Goal: Task Accomplishment & Management: Manage account settings

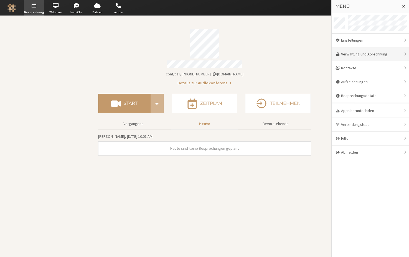
click at [360, 56] on link "Verwaltung und Abrechnung" at bounding box center [369, 54] width 77 height 14
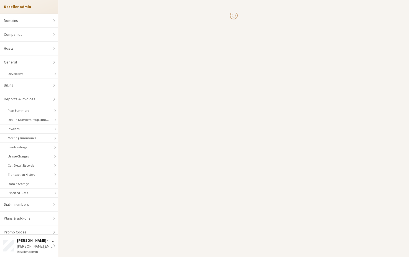
select select "10"
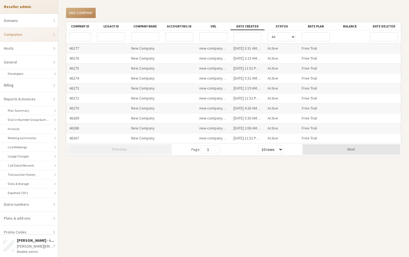
click at [139, 39] on input "Company name" at bounding box center [145, 36] width 28 height 9
type input "wayne"
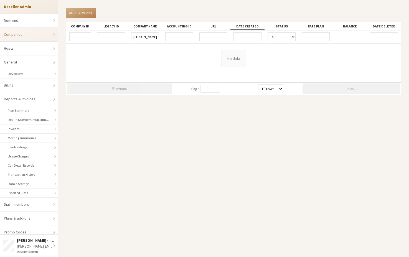
drag, startPoint x: 153, startPoint y: 34, endPoint x: 118, endPoint y: 33, distance: 34.9
click at [118, 33] on div "wayne All Active Payment Required Suspended Cancelled" at bounding box center [233, 36] width 334 height 13
drag, startPoint x: 144, startPoint y: 34, endPoint x: 125, endPoint y: 35, distance: 19.1
click at [125, 35] on div "wayne All Active Payment Required Suspended Cancelled" at bounding box center [233, 36] width 334 height 13
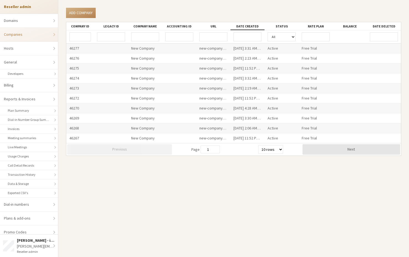
click at [220, 37] on input "URL" at bounding box center [213, 36] width 28 height 9
paste input "wayne"
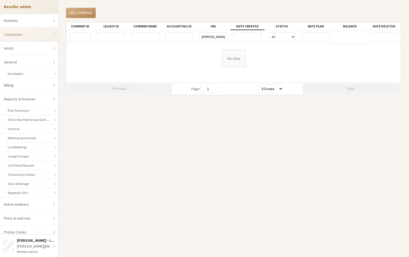
type input "wayne"
click at [36, 19] on link "Domains" at bounding box center [29, 21] width 58 height 14
select select "20"
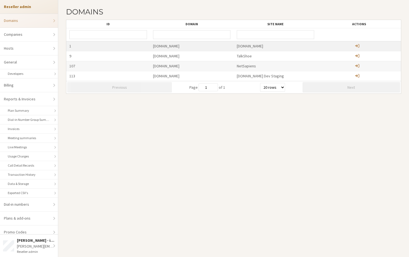
click at [156, 47] on div "freeconference.com" at bounding box center [192, 46] width 84 height 10
click at [357, 45] on span "Administer child domain" at bounding box center [357, 45] width 4 height 5
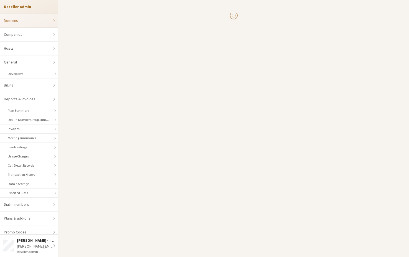
select select "20"
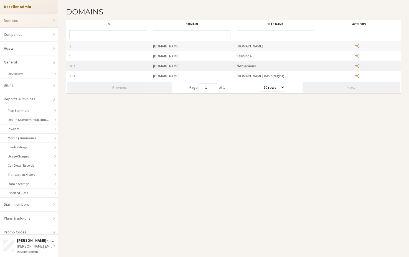
click at [162, 67] on div "[DOMAIN_NAME]" at bounding box center [192, 66] width 84 height 10
click at [257, 37] on input "text" at bounding box center [275, 34] width 77 height 9
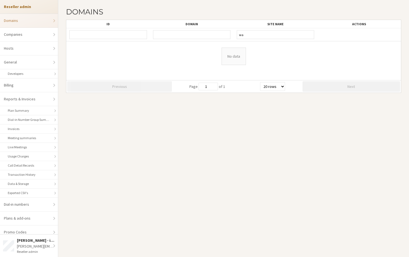
type input "w"
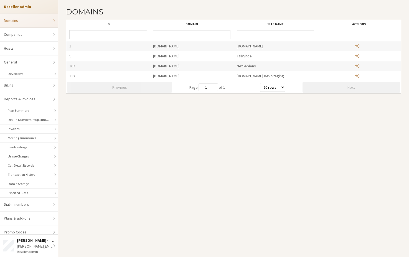
click at [128, 124] on section "Domains ID Domain Site name Actions 1 freeconference.com FreeConference.com 9 t…" at bounding box center [233, 128] width 350 height 257
click at [34, 33] on link "Companies" at bounding box center [29, 35] width 58 height 14
select select "10"
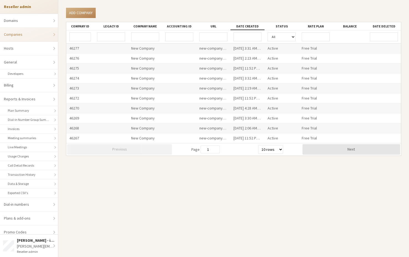
click at [381, 39] on input "Menü öffnen" at bounding box center [384, 36] width 28 height 9
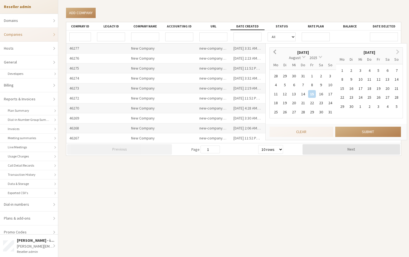
click at [275, 51] on span "Previous Month" at bounding box center [275, 52] width 0 height 8
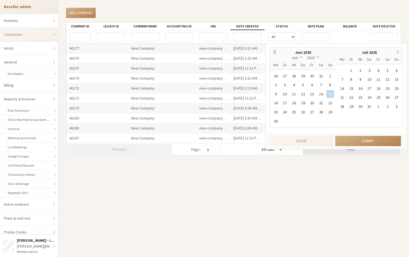
click at [275, 51] on span "Previous Month" at bounding box center [275, 52] width 0 height 8
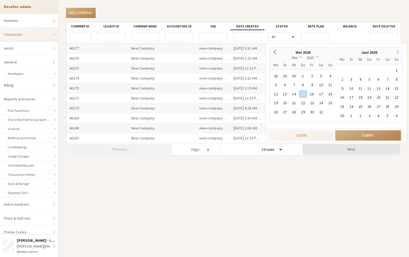
click at [275, 51] on span "Previous Month" at bounding box center [275, 52] width 0 height 8
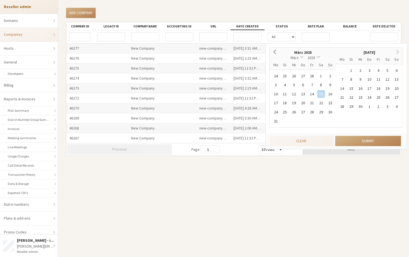
click at [275, 51] on span "Previous Month" at bounding box center [275, 52] width 0 height 8
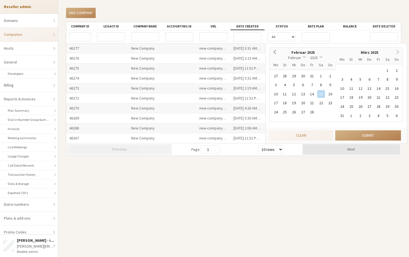
click at [275, 51] on span "Previous Month" at bounding box center [275, 52] width 0 height 8
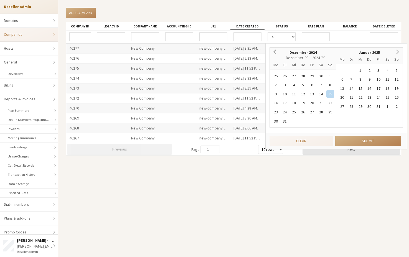
click at [275, 51] on span "Previous Month" at bounding box center [275, 52] width 0 height 8
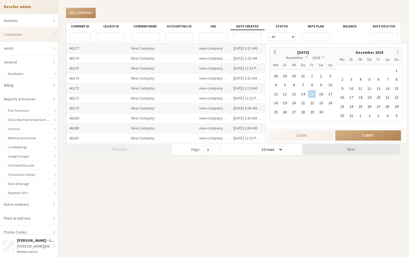
click at [275, 51] on span "Previous Month" at bounding box center [275, 52] width 0 height 8
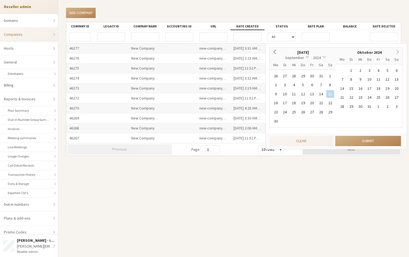
click at [275, 51] on span "Previous Month" at bounding box center [275, 52] width 0 height 8
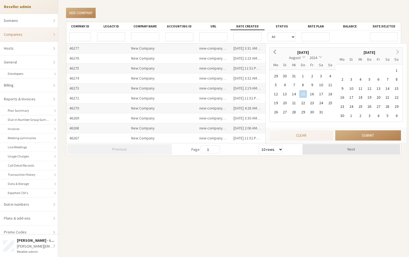
click at [273, 49] on button "Previous Month" at bounding box center [274, 52] width 9 height 9
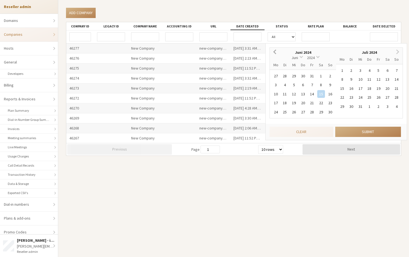
click at [273, 49] on button "Previous Month" at bounding box center [274, 52] width 9 height 9
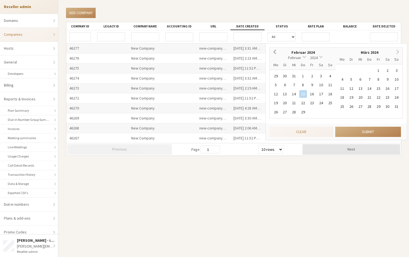
click at [273, 49] on button "Previous Month" at bounding box center [274, 52] width 9 height 9
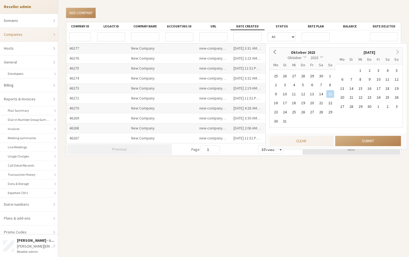
click at [273, 49] on button "Previous Month" at bounding box center [274, 52] width 9 height 9
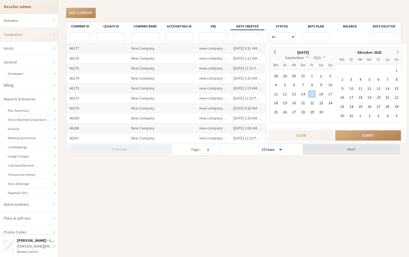
click at [273, 49] on button "Previous Month" at bounding box center [274, 52] width 9 height 9
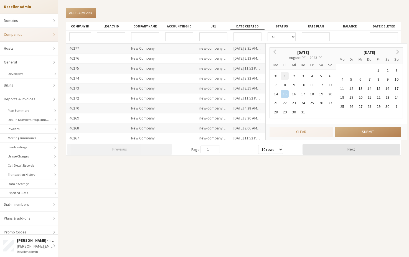
click at [285, 74] on div "1" at bounding box center [285, 76] width 8 height 8
click at [397, 51] on span "Next Month" at bounding box center [397, 52] width 0 height 8
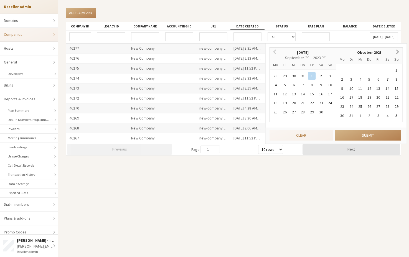
click at [397, 51] on span "Next Month" at bounding box center [397, 52] width 0 height 8
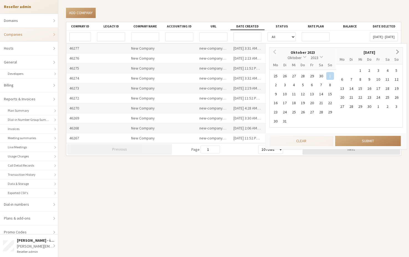
click at [397, 51] on span "Next Month" at bounding box center [397, 52] width 0 height 8
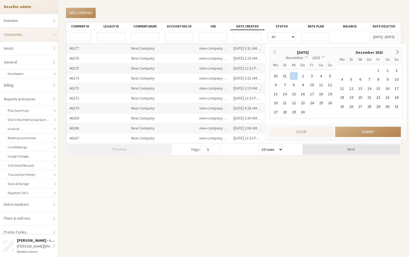
click at [397, 51] on span "Next Month" at bounding box center [397, 52] width 0 height 8
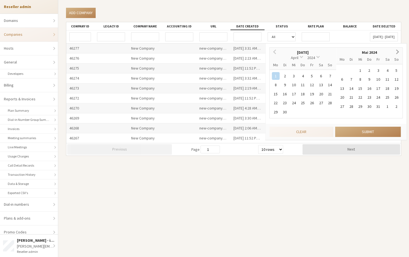
click at [397, 51] on span "Next Month" at bounding box center [397, 52] width 0 height 8
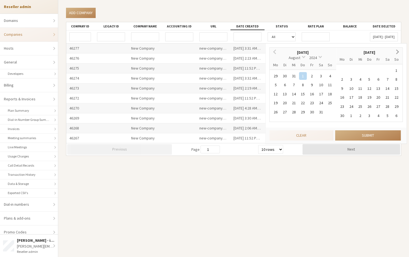
click at [397, 51] on span "Next Month" at bounding box center [397, 52] width 0 height 8
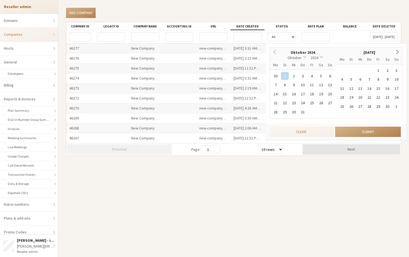
click at [397, 51] on span "Next Month" at bounding box center [397, 52] width 0 height 8
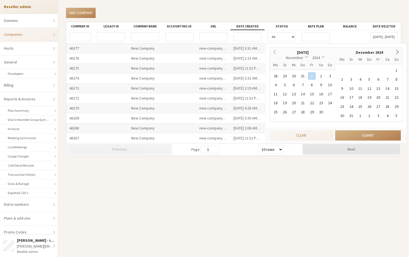
click at [397, 51] on span "Next Month" at bounding box center [397, 52] width 0 height 8
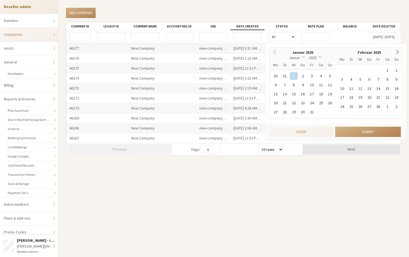
click at [397, 51] on span "Next Month" at bounding box center [397, 52] width 0 height 8
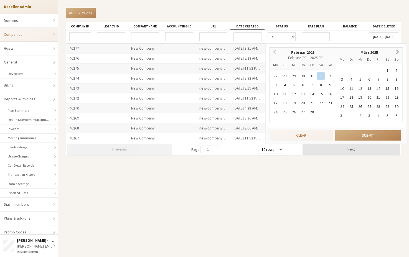
click at [397, 51] on span "Next Month" at bounding box center [397, 52] width 0 height 8
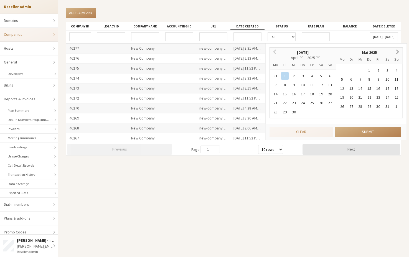
click at [397, 51] on span "Next Month" at bounding box center [397, 52] width 0 height 8
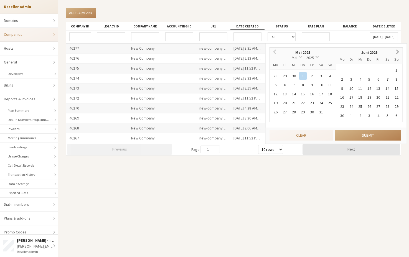
click at [397, 51] on span "Next Month" at bounding box center [397, 52] width 0 height 8
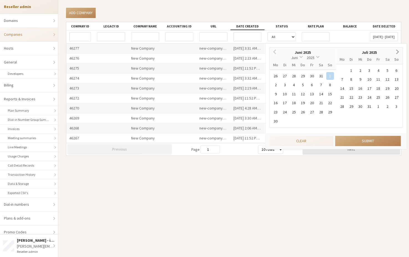
click at [397, 51] on span "Next Month" at bounding box center [397, 52] width 0 height 8
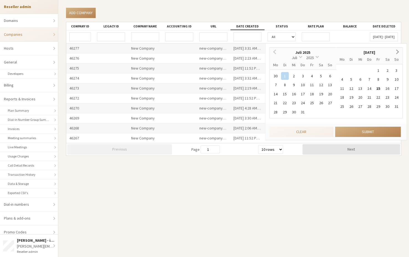
click at [397, 51] on span "Next Month" at bounding box center [397, 52] width 0 height 8
click at [313, 96] on div "15" at bounding box center [312, 94] width 8 height 8
type input "Aug. 1, 2023 - Aug. 15, 2025"
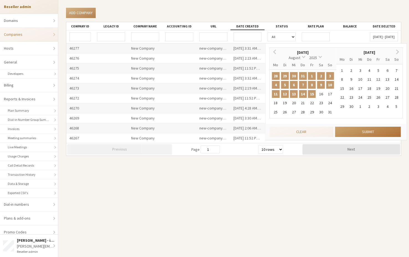
click at [350, 129] on button "Submit" at bounding box center [368, 132] width 66 height 10
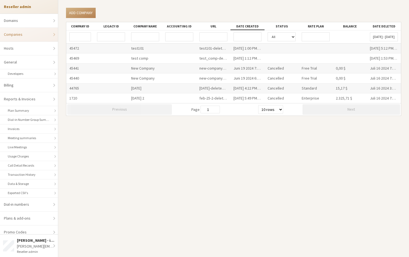
click at [380, 38] on input "Aug. 1, 2023 - Aug. 15, 2025" at bounding box center [384, 36] width 28 height 9
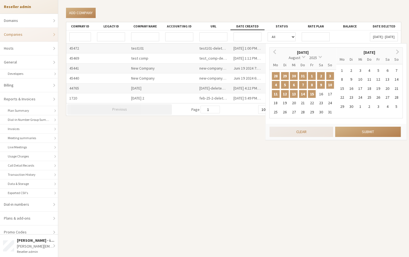
click at [313, 133] on button "Clear" at bounding box center [301, 132] width 64 height 10
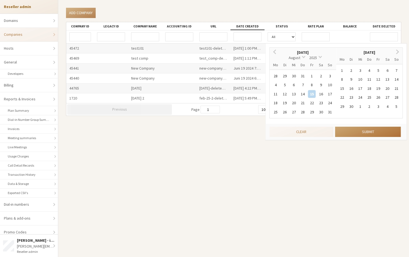
click at [365, 131] on button "Submit" at bounding box center [368, 132] width 66 height 10
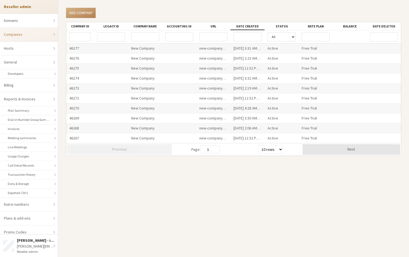
click at [214, 36] on input "URL" at bounding box center [213, 36] width 28 height 9
paste input "new-company-exclusive-77620"
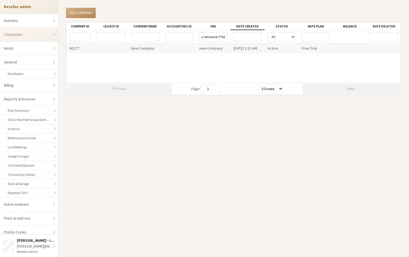
type input "new-company-exclusive-77620"
click at [248, 50] on div "Aug. 15 2025 3:31 AM GMT" at bounding box center [247, 48] width 34 height 10
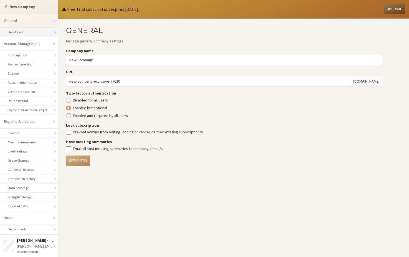
click at [30, 35] on link "Developers" at bounding box center [29, 32] width 58 height 9
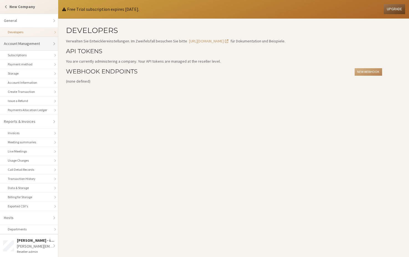
click at [30, 46] on link "Account Management" at bounding box center [29, 44] width 58 height 14
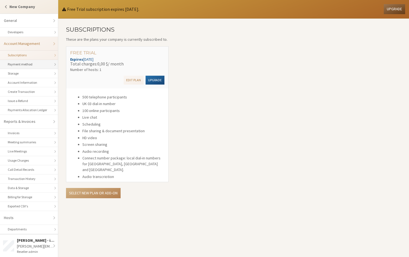
click at [28, 66] on link "Payment method" at bounding box center [29, 64] width 58 height 9
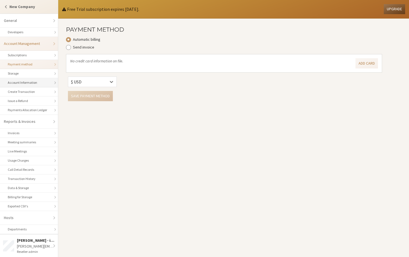
click at [24, 86] on link "Account Information" at bounding box center [29, 82] width 58 height 9
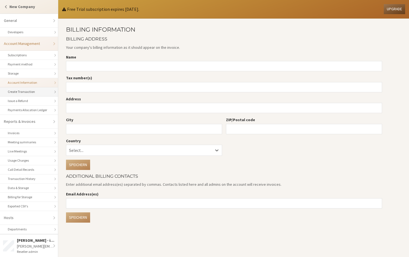
click at [23, 95] on link "Create Transaction" at bounding box center [29, 91] width 58 height 9
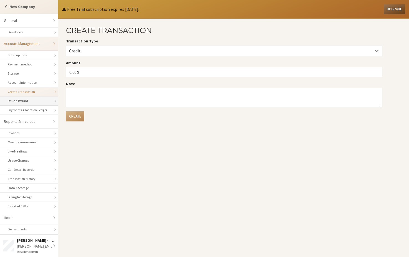
click at [23, 103] on link "Issue a Refund" at bounding box center [29, 100] width 58 height 9
select select "10"
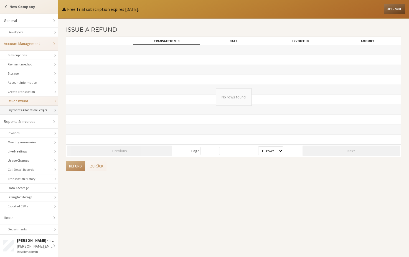
click at [26, 114] on link "Payments Allocation Ledger" at bounding box center [29, 110] width 58 height 9
select select "25"
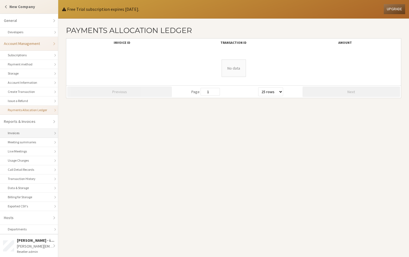
click at [26, 134] on link "Invoices" at bounding box center [29, 133] width 58 height 9
select select "25"
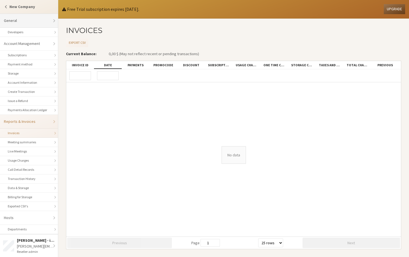
click at [33, 21] on link "General" at bounding box center [29, 21] width 58 height 14
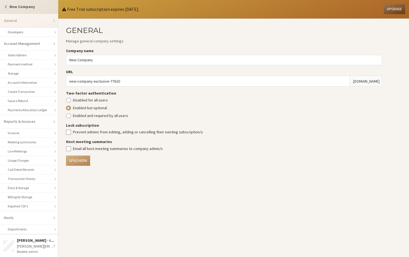
click at [6, 5] on span "Switch company" at bounding box center [6, 7] width 5 height 4
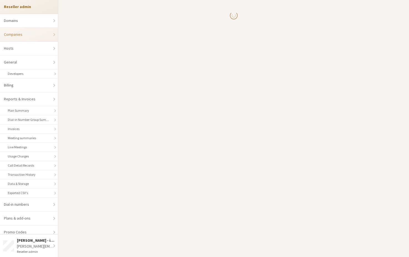
select select "10"
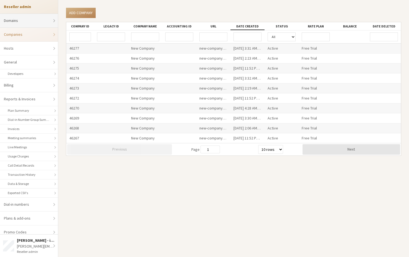
click at [18, 18] on link "Domains" at bounding box center [29, 21] width 58 height 14
select select "20"
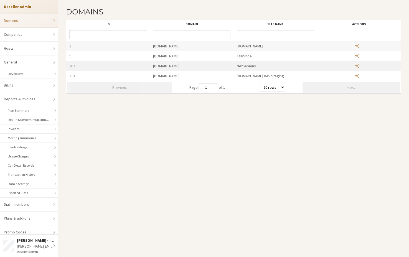
click at [178, 68] on div "meet-staging.netsapiens.com" at bounding box center [192, 66] width 84 height 10
click at [176, 67] on div "meet-staging.netsapiens.com" at bounding box center [192, 66] width 84 height 10
click at [359, 65] on div at bounding box center [358, 66] width 81 height 6
click at [359, 66] on span "Administer child domain" at bounding box center [357, 65] width 4 height 5
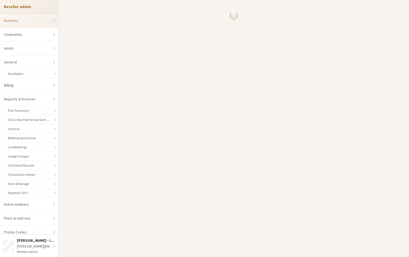
select select "20"
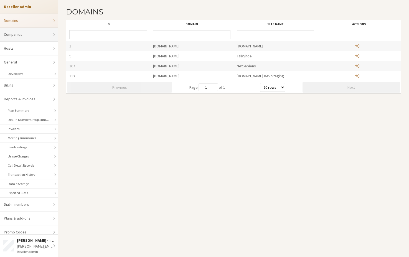
click at [19, 34] on link "Companies" at bounding box center [29, 35] width 58 height 14
select select "10"
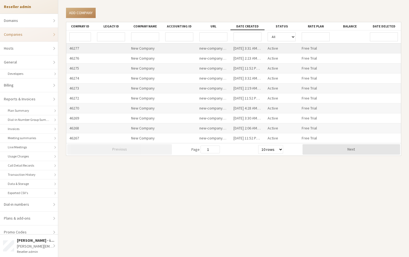
click at [216, 49] on div "new-company-exclusive-77620" at bounding box center [213, 48] width 34 height 10
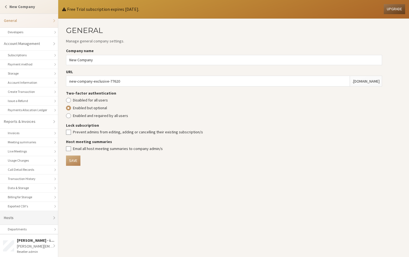
click at [22, 217] on link "Hosts" at bounding box center [29, 218] width 58 height 14
select select "25"
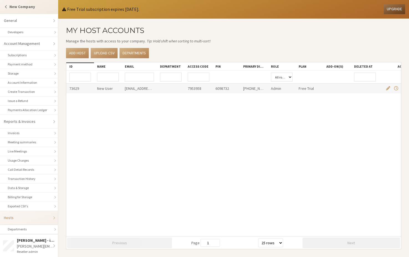
drag, startPoint x: 149, startPoint y: 65, endPoint x: 193, endPoint y: 65, distance: 43.5
click at [162, 65] on div at bounding box center [157, 66] width 10 height 8
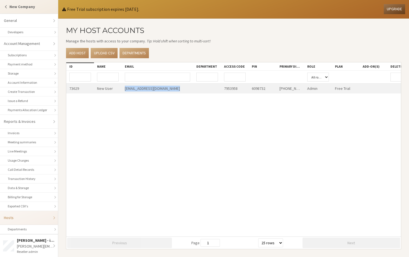
drag, startPoint x: 198, startPoint y: 90, endPoint x: 124, endPoint y: 89, distance: 74.0
click at [124, 89] on div "73629 New User newUser@newUser.freesmackdown.biz 7953958 6098732 +1 872-282-333…" at bounding box center [266, 89] width 400 height 10
copy div "[EMAIL_ADDRESS][DOMAIN_NAME]"
click at [7, 8] on span "Switch company" at bounding box center [6, 7] width 5 height 4
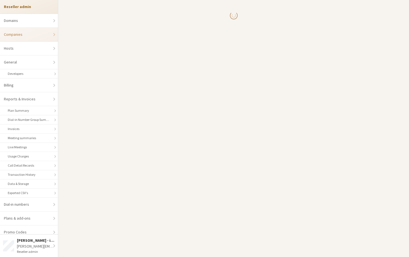
select select "10"
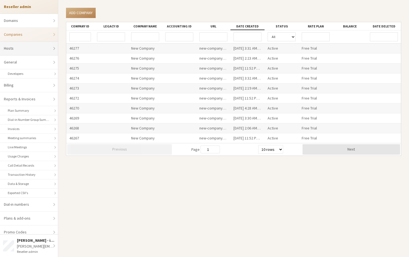
click at [22, 46] on link "Hosts" at bounding box center [29, 49] width 58 height 14
select select "25"
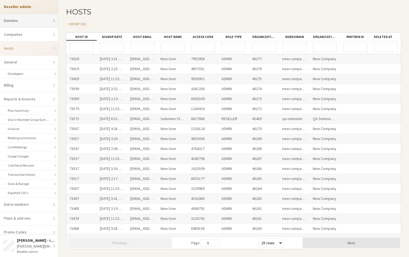
click at [16, 19] on link "Domains" at bounding box center [29, 21] width 58 height 14
select select "20"
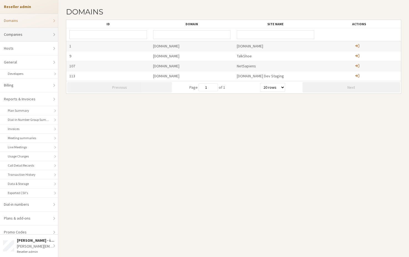
click at [17, 36] on link "Companies" at bounding box center [29, 35] width 58 height 14
select select "10"
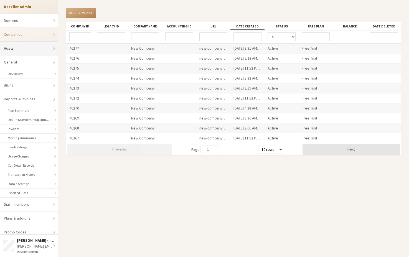
click at [18, 49] on link "Hosts" at bounding box center [29, 49] width 58 height 14
select select "25"
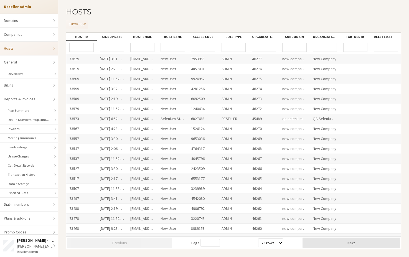
click at [144, 44] on input "Host Email" at bounding box center [142, 47] width 24 height 9
click at [259, 48] on input "Organization ID" at bounding box center [264, 47] width 24 height 9
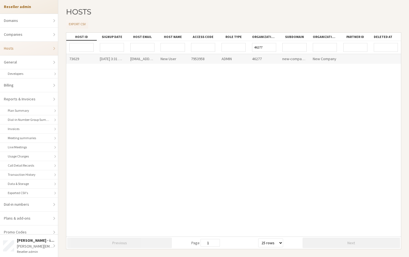
type input "46277"
drag, startPoint x: 310, startPoint y: 36, endPoint x: 347, endPoint y: 37, distance: 36.9
click at [347, 37] on div "Host ID Signup Date Host Email Host Name Access Code Role Type Organization ID …" at bounding box center [233, 37] width 334 height 8
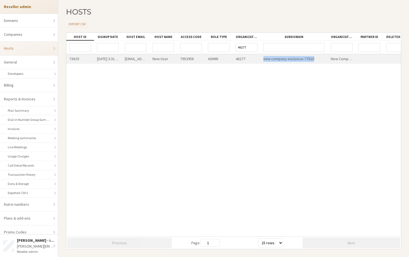
drag, startPoint x: 318, startPoint y: 60, endPoint x: 263, endPoint y: 60, distance: 55.1
click at [263, 60] on div "new-company-exclusive-77620" at bounding box center [293, 59] width 67 height 10
copy div "new-company-exclusive-77620"
drag, startPoint x: 354, startPoint y: 37, endPoint x: 411, endPoint y: 36, distance: 57.9
click at [408, 36] on html "Reseller admin Domains Companies Hosts General Developers Billing Reports & Inv…" at bounding box center [204, 128] width 409 height 257
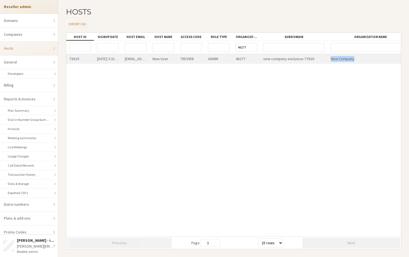
drag, startPoint x: 360, startPoint y: 60, endPoint x: 328, endPoint y: 60, distance: 31.9
click at [328, 60] on div "New Company" at bounding box center [370, 59] width 86 height 10
copy div "New Company"
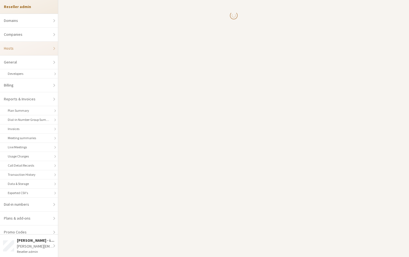
select select "25"
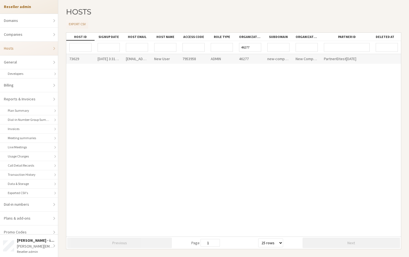
drag, startPoint x: 367, startPoint y: 38, endPoint x: 389, endPoint y: 38, distance: 21.3
click at [389, 38] on div "Host ID Signup Date Host Email Host Name Access Code Role Type Organization ID …" at bounding box center [233, 37] width 334 height 8
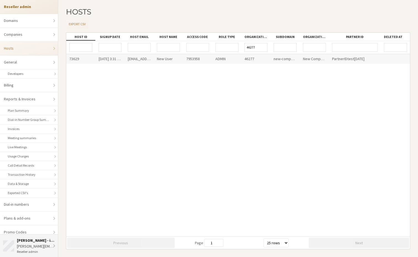
click at [30, 246] on div "[PERSON_NAME][EMAIL_ADDRESS][DOMAIN_NAME]" at bounding box center [36, 246] width 38 height 6
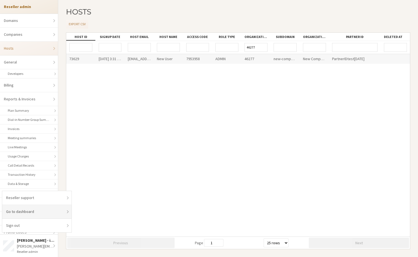
click at [37, 213] on link "Go to dashboard" at bounding box center [36, 212] width 69 height 14
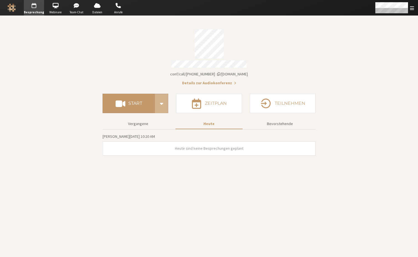
click at [204, 80] on button "Details zur Audiokonferenz" at bounding box center [209, 83] width 54 height 6
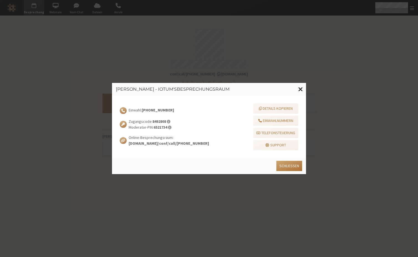
click at [297, 167] on button "Schließen" at bounding box center [289, 166] width 26 height 10
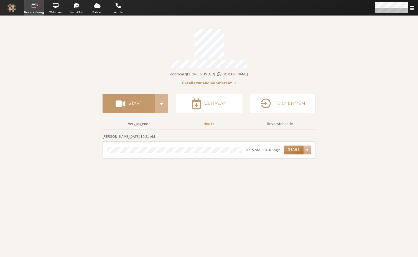
click at [294, 149] on button "Start" at bounding box center [293, 149] width 19 height 9
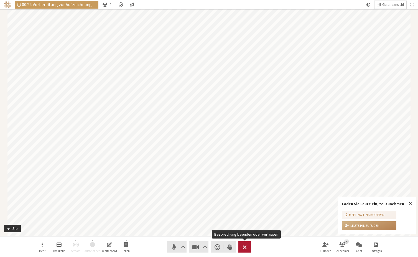
click at [247, 245] on button "Verlassen" at bounding box center [244, 246] width 12 height 11
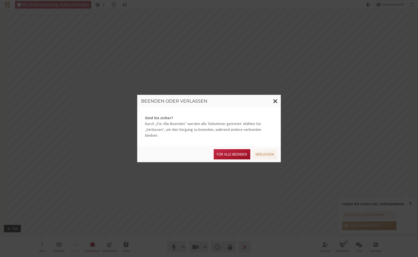
click at [237, 153] on button "Für alle Beenden" at bounding box center [232, 154] width 36 height 10
